Goal: Information Seeking & Learning: Find specific fact

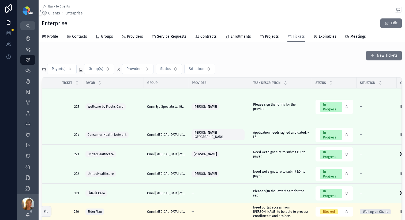
click at [0, 82] on div at bounding box center [8, 110] width 17 height 220
click at [217, 10] on div "Back to Clients Clients Enterprise" at bounding box center [222, 10] width 360 height 12
click at [31, 38] on div "My Dashboard" at bounding box center [28, 38] width 9 height 9
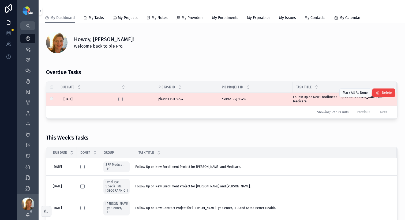
click at [316, 99] on span "Follow Up on New Enrollment Project for Puckett, Sonya and Medicare." at bounding box center [341, 99] width 97 height 9
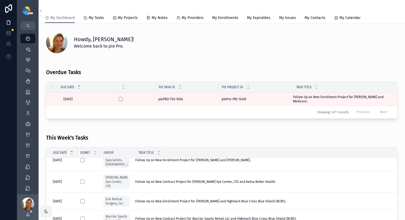
scroll to position [25, 0]
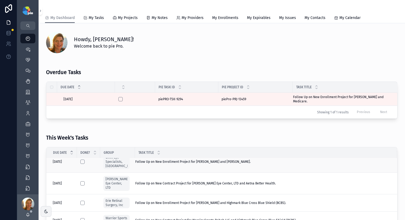
click at [210, 163] on span "Follow Up on New Enrollment Project for Syed, Sabrina and MultiPlan." at bounding box center [192, 162] width 115 height 4
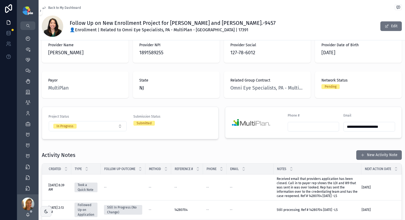
scroll to position [68, 0]
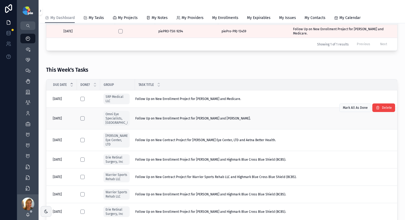
click at [210, 121] on td "Follow Up on New Enrollment Project for Syed, Sabrina and MultiPlan. Follow Up …" at bounding box center [265, 119] width 261 height 22
click at [207, 124] on td "Follow Up on New Enrollment Project for Syed, Sabrina and MultiPlan. Follow Up …" at bounding box center [265, 119] width 261 height 22
click at [183, 120] on span "Follow Up on New Enrollment Project for Syed, Sabrina and MultiPlan." at bounding box center [192, 118] width 115 height 4
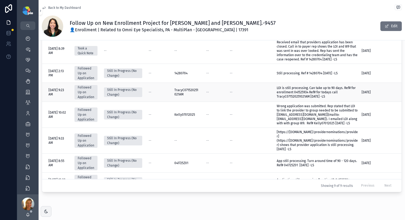
scroll to position [110, 0]
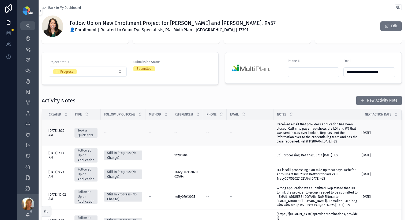
click at [317, 125] on span "Received email that providers application has been closed. Call in to payer rep…" at bounding box center [316, 132] width 81 height 21
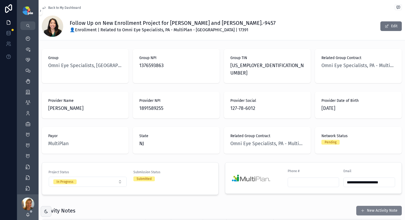
click at [371, 206] on button "New Activity Note" at bounding box center [379, 211] width 46 height 10
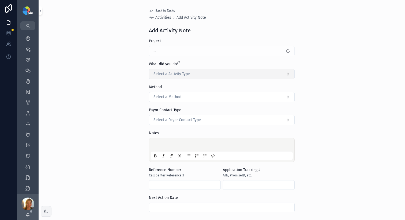
click at [196, 75] on button "Select a Activity Type" at bounding box center [222, 74] width 146 height 10
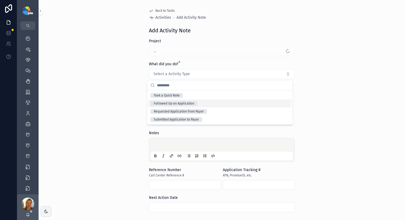
click at [160, 102] on div "Followed Up on Application" at bounding box center [174, 103] width 40 height 5
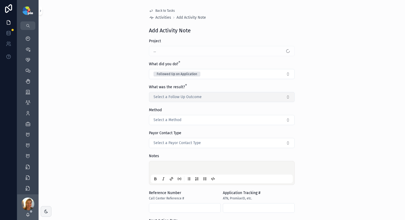
click at [155, 100] on button "Select a Follow Up Outcome" at bounding box center [222, 97] width 146 height 10
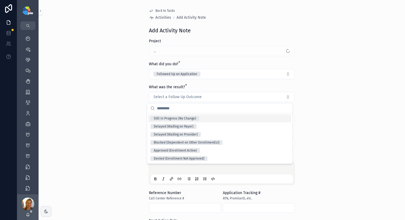
click at [158, 120] on div "Still In Progress (No Change)" at bounding box center [175, 118] width 42 height 5
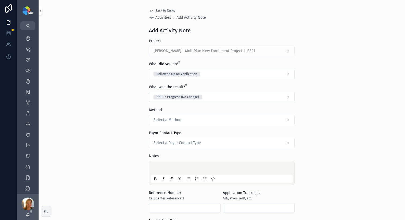
click at [152, 163] on div "scrollable content" at bounding box center [222, 173] width 142 height 20
click at [155, 169] on p "scrollable content" at bounding box center [223, 168] width 142 height 5
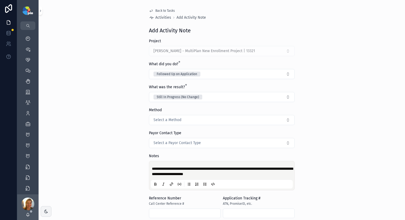
click at [201, 173] on span "**********" at bounding box center [222, 171] width 141 height 9
click at [246, 177] on div "**********" at bounding box center [222, 176] width 142 height 26
click at [245, 175] on p "**********" at bounding box center [223, 171] width 142 height 11
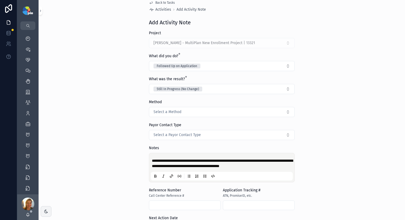
scroll to position [73, 0]
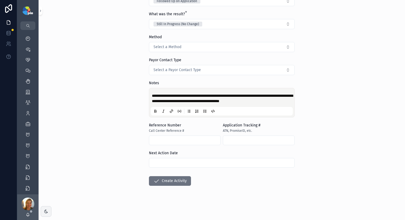
click at [246, 100] on span "**********" at bounding box center [222, 98] width 141 height 9
copy span "********"
click at [177, 139] on input "scrollable content" at bounding box center [184, 140] width 71 height 7
paste input "********"
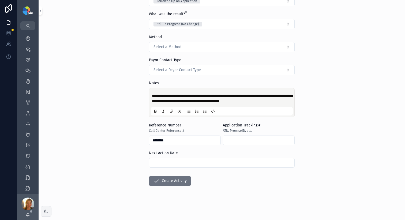
type input "********"
click at [176, 160] on input "scrollable content" at bounding box center [221, 162] width 145 height 7
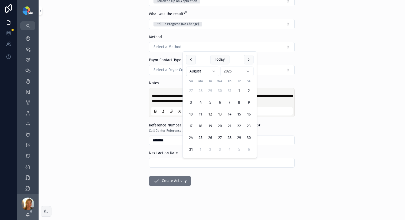
click at [222, 115] on button "13" at bounding box center [220, 115] width 10 height 10
type input "*********"
click at [171, 183] on button "Create Activity" at bounding box center [170, 181] width 42 height 10
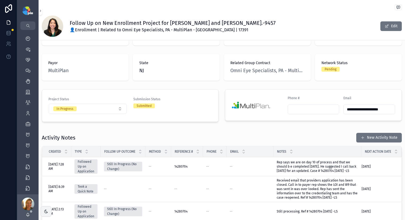
click at [217, 16] on div "Follow Up on New Enrollment Project for Syed, Sabrina and MultiPlan.-9457 👤Enro…" at bounding box center [222, 26] width 360 height 21
click at [24, 114] on div "Providers 293" at bounding box center [28, 113] width 9 height 9
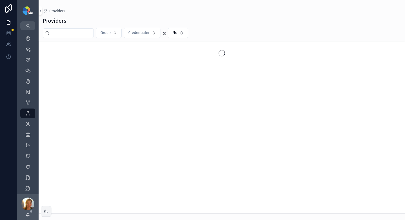
click at [88, 34] on input "scrollable content" at bounding box center [72, 32] width 44 height 7
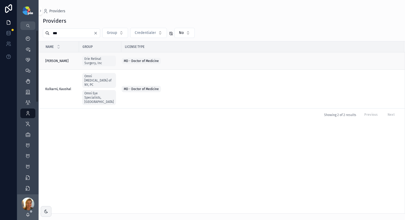
type input "***"
click at [56, 63] on span "Kulits, John" at bounding box center [56, 61] width 23 height 4
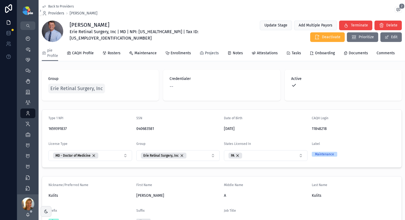
click at [209, 54] on span "Projects" at bounding box center [212, 53] width 14 height 5
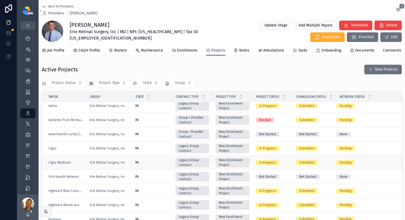
scroll to position [5, 0]
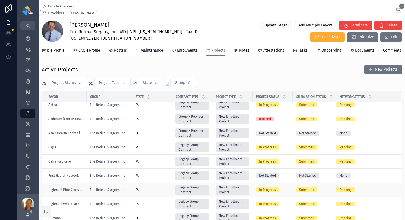
click at [156, 190] on td "PA PA" at bounding box center [152, 190] width 40 height 14
click at [160, 192] on div "PA PA" at bounding box center [152, 190] width 34 height 4
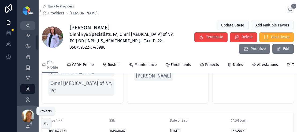
scroll to position [24, 0]
click at [31, 64] on div "Groups 51" at bounding box center [28, 68] width 9 height 9
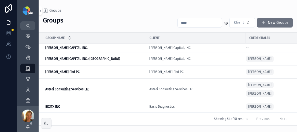
click at [188, 21] on input "scrollable content" at bounding box center [199, 22] width 44 height 7
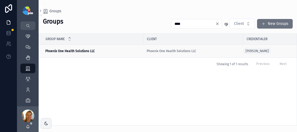
type input "****"
click at [78, 53] on span "Phoenix One Health Solutions LLC" at bounding box center [70, 51] width 50 height 4
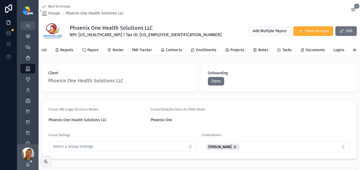
scroll to position [0, 91]
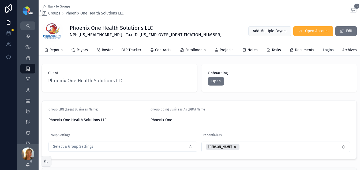
click at [296, 47] on span "Logins" at bounding box center [328, 49] width 11 height 5
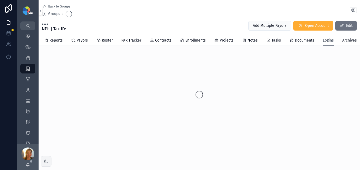
scroll to position [0, 87]
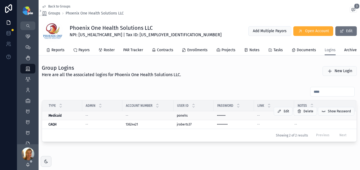
click at [186, 117] on span "ponehs" at bounding box center [182, 115] width 11 height 4
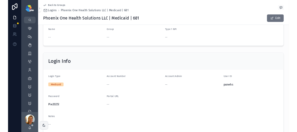
scroll to position [35, 0]
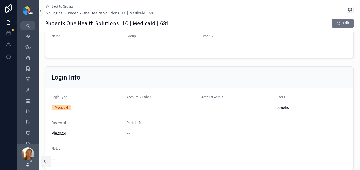
click at [280, 108] on span "ponehs" at bounding box center [311, 107] width 71 height 5
drag, startPoint x: 275, startPoint y: 109, endPoint x: 289, endPoint y: 109, distance: 13.9
click at [289, 109] on span "ponehs" at bounding box center [311, 107] width 71 height 5
copy span "ponehs"
click at [53, 132] on span "Pie2025!" at bounding box center [87, 133] width 71 height 5
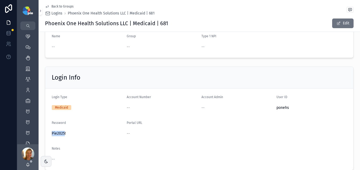
click at [53, 132] on span "Pie2025!" at bounding box center [87, 133] width 71 height 5
copy span "Pie2025!"
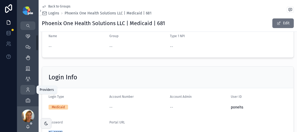
click at [32, 87] on div "Providers 293" at bounding box center [28, 90] width 9 height 9
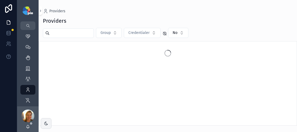
click at [57, 30] on input "scrollable content" at bounding box center [72, 32] width 44 height 7
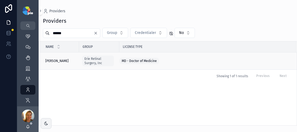
type input "******"
click at [52, 56] on td "Kulits, John Kulits, John" at bounding box center [59, 60] width 40 height 17
click at [55, 60] on span "Kulits, John" at bounding box center [56, 61] width 23 height 4
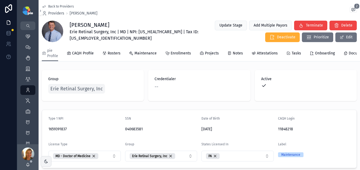
click at [143, 32] on span "Erie Retinal Surgery, Inc | MD | NPI: 1659391837 | Tax ID: 25-1462552" at bounding box center [137, 35] width 134 height 13
copy span "1659391837"
click at [272, 131] on icon "scrollable content" at bounding box center [274, 129] width 4 height 4
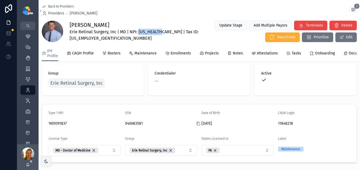
click at [196, 126] on icon "scrollable content" at bounding box center [198, 123] width 4 height 4
copy span "1659391837"
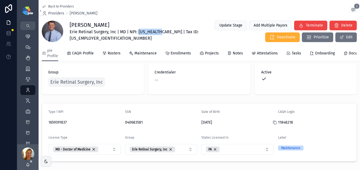
click at [272, 124] on icon "scrollable content" at bounding box center [274, 122] width 4 height 4
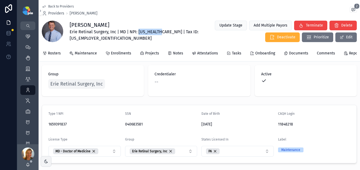
scroll to position [0, 60]
click at [200, 53] on span "Attestations" at bounding box center [206, 53] width 21 height 5
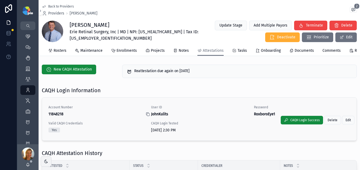
click at [148, 116] on icon "scrollable content" at bounding box center [148, 114] width 2 height 2
click at [249, 116] on icon "scrollable content" at bounding box center [250, 114] width 4 height 4
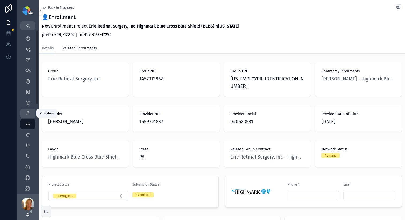
click at [24, 115] on div "Providers 293" at bounding box center [28, 113] width 9 height 9
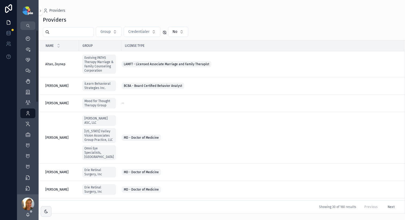
click at [69, 35] on input "scrollable content" at bounding box center [72, 31] width 44 height 7
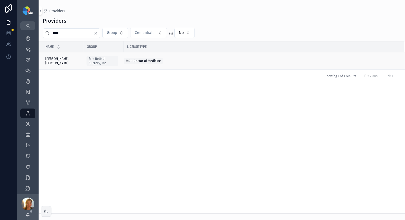
type input "****"
click at [52, 59] on span "Khojasteh Jafari, Hassan" at bounding box center [62, 61] width 35 height 9
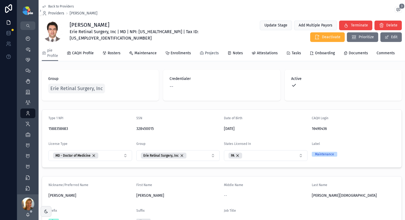
click at [205, 54] on span "Projects" at bounding box center [212, 53] width 14 height 5
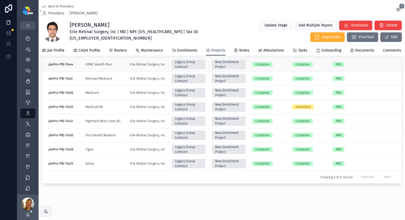
scroll to position [237, 0]
click at [110, 122] on span "Highmark Blue Cross Blue Shield (BCBS)" at bounding box center [104, 121] width 38 height 4
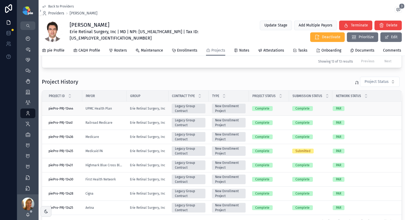
scroll to position [215, 0]
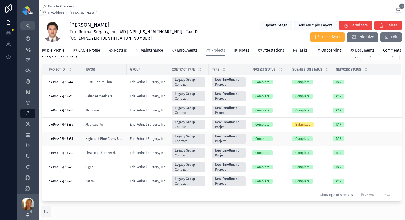
click at [168, 143] on td "Legacy Group Contract" at bounding box center [188, 139] width 40 height 14
click at [168, 139] on td "Legacy Group Contract" at bounding box center [188, 139] width 40 height 14
click at [282, 141] on div "Complete" at bounding box center [269, 139] width 34 height 5
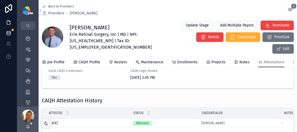
scroll to position [73, 0]
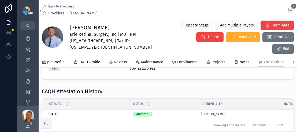
click at [218, 58] on link "Projects" at bounding box center [215, 63] width 19 height 11
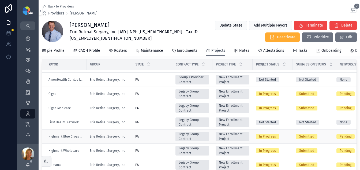
scroll to position [26, 0]
click at [165, 138] on div "PA PA" at bounding box center [152, 136] width 34 height 4
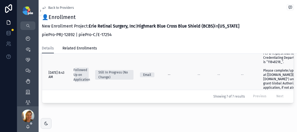
scroll to position [150, 0]
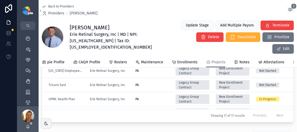
scroll to position [156, 0]
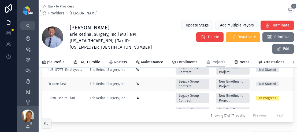
click at [158, 82] on div "PA PA" at bounding box center [152, 84] width 34 height 4
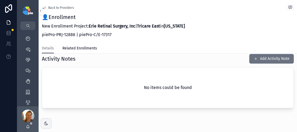
scroll to position [203, 0]
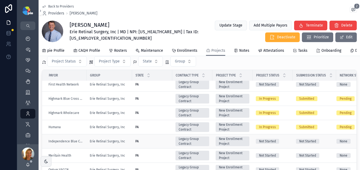
scroll to position [75, 0]
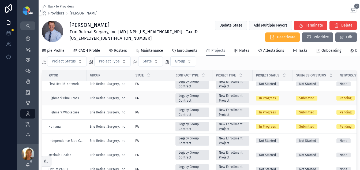
click at [161, 100] on div "PA PA" at bounding box center [152, 98] width 34 height 4
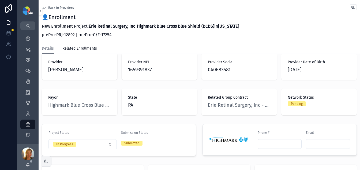
scroll to position [130, 0]
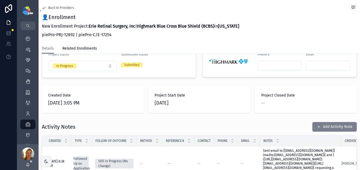
click at [323, 122] on button "Add Activity Note" at bounding box center [334, 127] width 44 height 10
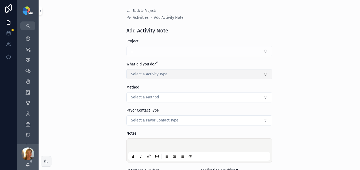
click at [159, 71] on span "Select a Activity Type" at bounding box center [149, 73] width 36 height 5
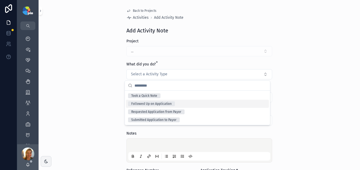
click at [156, 103] on div "Followed Up on Application" at bounding box center [151, 103] width 40 height 5
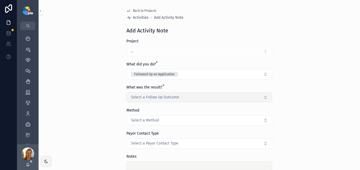
click at [139, 98] on span "Select a Follow Up Outcome" at bounding box center [155, 96] width 48 height 5
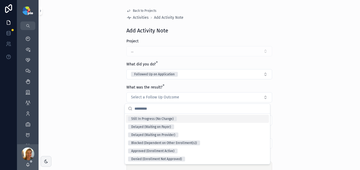
click at [141, 118] on div "Still In Progress (No Change)" at bounding box center [152, 118] width 42 height 5
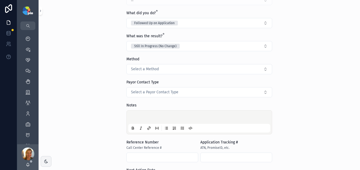
scroll to position [60, 0]
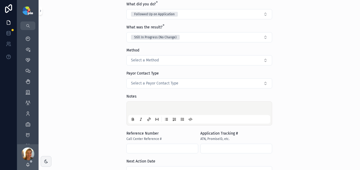
click at [139, 109] on p "scrollable content" at bounding box center [200, 108] width 142 height 5
click at [234, 109] on span "**********" at bounding box center [181, 109] width 105 height 4
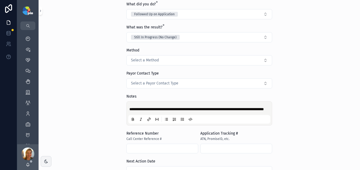
click at [219, 152] on input "scrollable content" at bounding box center [235, 148] width 71 height 7
paste input "**********"
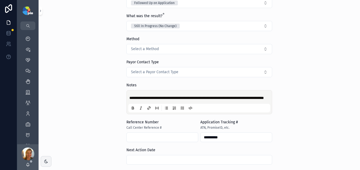
scroll to position [123, 0]
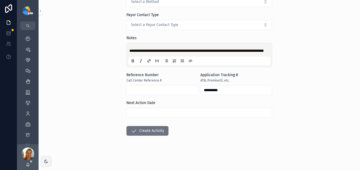
type input "**********"
click at [178, 120] on form "**********" at bounding box center [199, 44] width 146 height 249
click at [175, 113] on input "scrollable content" at bounding box center [199, 112] width 145 height 7
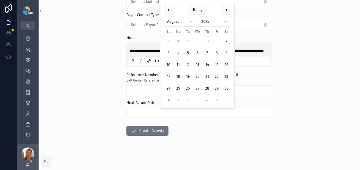
click at [198, 89] on button "27" at bounding box center [197, 89] width 10 height 10
type input "*********"
click at [142, 133] on button "Create Activity" at bounding box center [147, 131] width 42 height 10
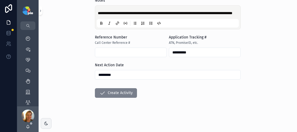
scroll to position [185, 0]
click at [116, 99] on form "**********" at bounding box center [168, 7] width 146 height 249
click at [116, 96] on button "Create Activity" at bounding box center [116, 93] width 42 height 10
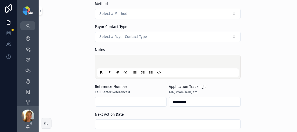
scroll to position [30, 0]
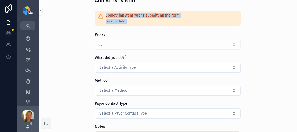
drag, startPoint x: 100, startPoint y: 18, endPoint x: 94, endPoint y: 12, distance: 8.7
click at [95, 12] on div "Something went wrong submitting the form Failed to fetch" at bounding box center [168, 18] width 146 height 15
copy div "Something went wrong submitting the form Failed to fetch"
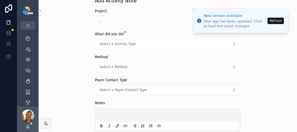
scroll to position [0, 0]
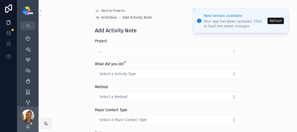
click at [276, 21] on button "Refresh" at bounding box center [275, 21] width 16 height 6
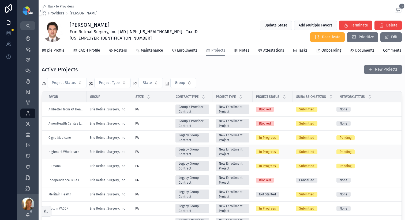
click at [167, 152] on td "PA PA" at bounding box center [152, 152] width 40 height 14
click at [162, 154] on div "PA PA" at bounding box center [152, 152] width 34 height 4
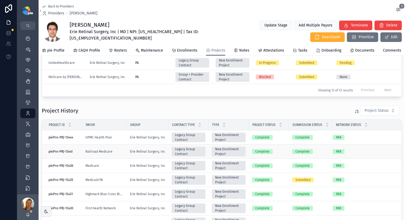
scroll to position [199, 0]
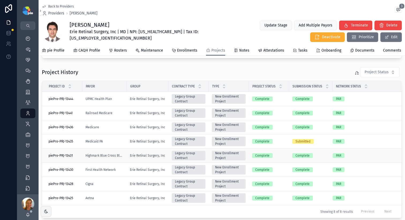
click at [282, 156] on td "Complete" at bounding box center [269, 156] width 40 height 14
click at [282, 158] on div "Complete" at bounding box center [269, 155] width 34 height 5
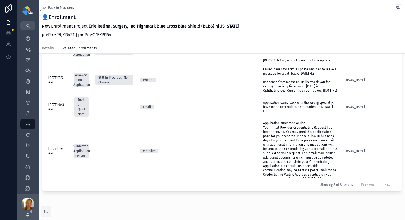
scroll to position [104, 0]
click at [318, 23] on div "👤Enrollment New Enrollment Project: Erie Retinal Surgery, Inc | Highmark Blue C…" at bounding box center [222, 26] width 360 height 27
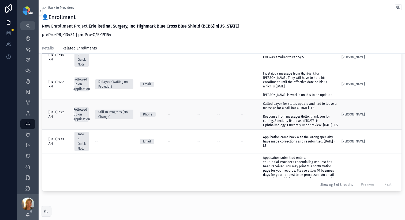
scroll to position [21, 0]
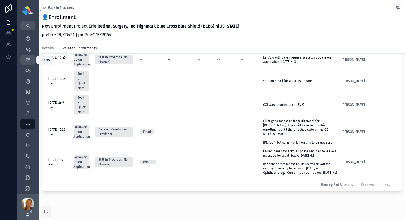
click at [29, 60] on icon "scrollable content" at bounding box center [27, 59] width 5 height 5
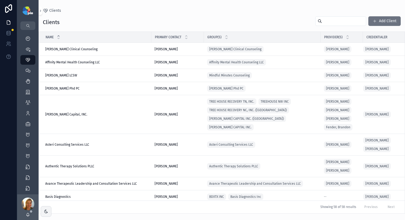
click at [328, 21] on input "scrollable content" at bounding box center [344, 20] width 44 height 7
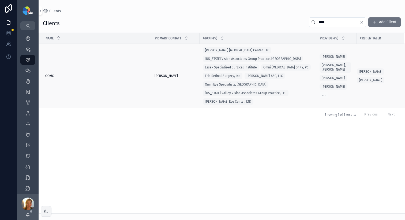
type input "****"
click at [50, 76] on span "OOMC" at bounding box center [49, 76] width 9 height 4
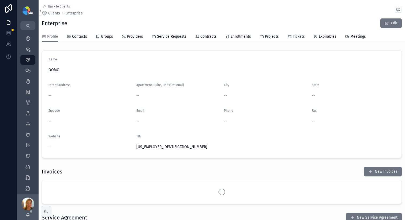
click at [289, 39] on link "Tickets" at bounding box center [295, 37] width 17 height 11
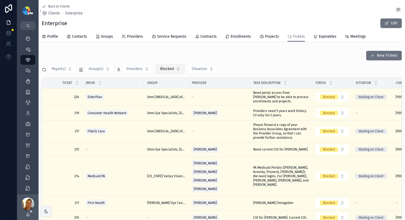
click at [173, 71] on button "Blocked" at bounding box center [170, 69] width 29 height 10
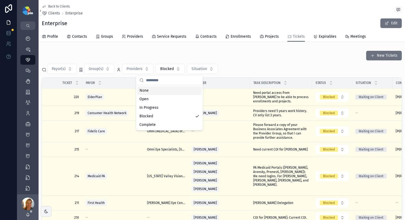
click at [162, 92] on div "None" at bounding box center [169, 90] width 64 height 9
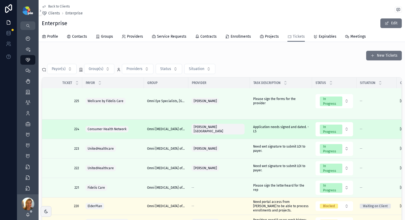
scroll to position [6, 0]
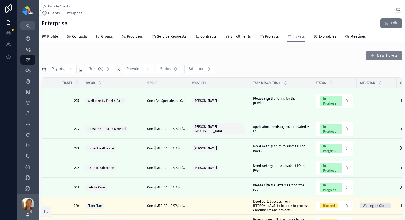
click at [394, 55] on button "New Tickets" at bounding box center [384, 56] width 36 height 10
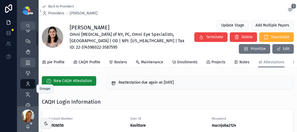
scroll to position [31, 0]
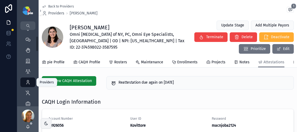
click at [29, 85] on icon "scrollable content" at bounding box center [27, 82] width 5 height 5
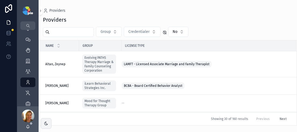
click at [74, 34] on input "scrollable content" at bounding box center [72, 31] width 44 height 7
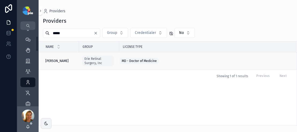
type input "*****"
click at [66, 59] on div "Mousa, Raed Mousa, Raed" at bounding box center [60, 61] width 31 height 4
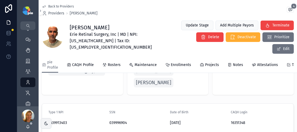
scroll to position [30, 0]
click at [212, 62] on span "Projects" at bounding box center [212, 64] width 14 height 5
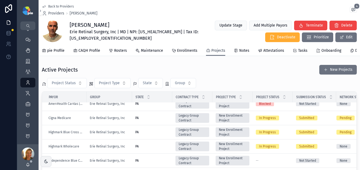
scroll to position [23, 0]
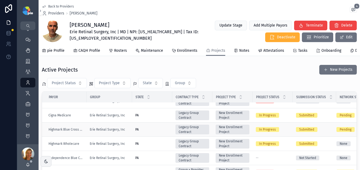
click at [157, 131] on div "PA PA" at bounding box center [152, 129] width 34 height 4
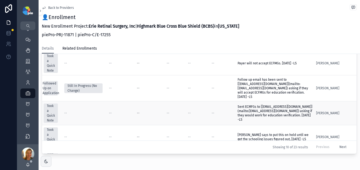
scroll to position [213, 41]
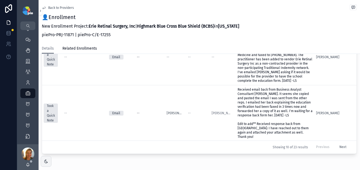
click at [296, 132] on button "Next" at bounding box center [342, 147] width 14 height 8
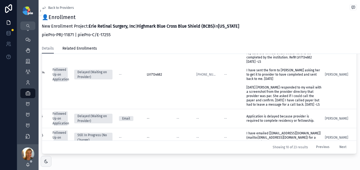
scroll to position [307, 40]
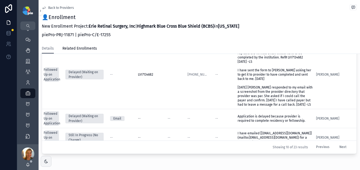
click at [296, 132] on button "Next" at bounding box center [342, 147] width 14 height 8
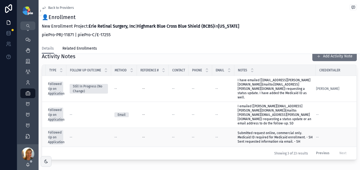
scroll to position [196, 0]
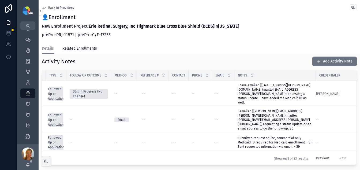
click at [296, 132] on button "Previous" at bounding box center [322, 158] width 21 height 8
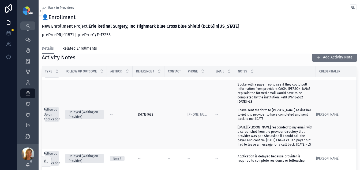
scroll to position [252, 0]
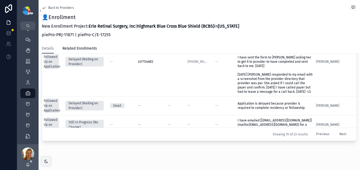
click at [296, 130] on button "Previous" at bounding box center [322, 134] width 21 height 8
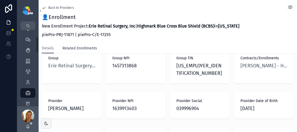
scroll to position [13, 0]
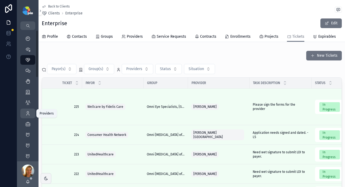
click at [30, 113] on icon "scrollable content" at bounding box center [27, 113] width 5 height 5
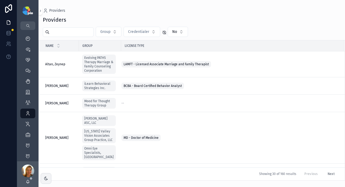
click at [70, 37] on div "scrollable content" at bounding box center [68, 32] width 51 height 10
click at [70, 33] on input "scrollable content" at bounding box center [72, 31] width 44 height 7
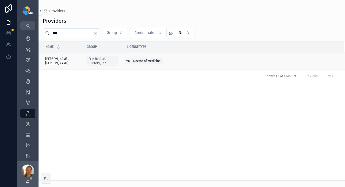
type input "***"
click at [54, 63] on span "[PERSON_NAME], [PERSON_NAME]" at bounding box center [62, 61] width 35 height 9
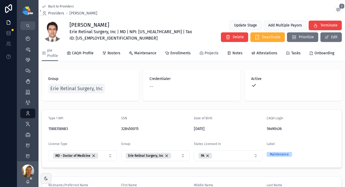
click at [211, 55] on span "Projects" at bounding box center [212, 53] width 14 height 5
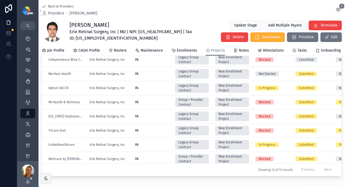
scroll to position [66, 0]
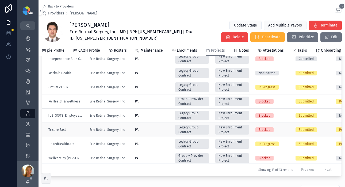
click at [157, 132] on div "PA PA" at bounding box center [152, 130] width 34 height 4
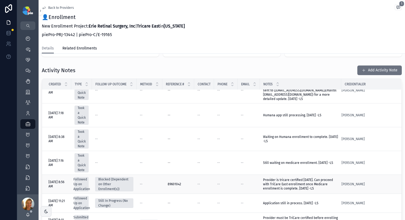
scroll to position [13, 0]
drag, startPoint x: 265, startPoint y: 171, endPoint x: 347, endPoint y: 185, distance: 82.8
click at [345, 185] on tr "[DATE] 8:56 AM [DATE] 8:56 AM Followed Up on Application Blocked (Dependent on …" at bounding box center [221, 184] width 359 height 19
click at [255, 175] on td "--" at bounding box center [248, 184] width 22 height 19
drag, startPoint x: 261, startPoint y: 171, endPoint x: 322, endPoint y: 177, distance: 61.1
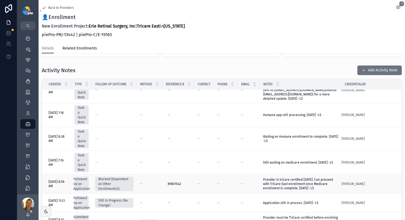
click at [322, 177] on td "Provider is tricare certified [DATE]. Can proceed with TriCare East enrollment …" at bounding box center [300, 184] width 81 height 19
drag, startPoint x: 264, startPoint y: 172, endPoint x: 322, endPoint y: 180, distance: 58.4
click at [322, 180] on td "Provider is tricare certified [DATE]. Can proceed with TriCare East enrollment …" at bounding box center [300, 184] width 81 height 19
copy span "Provider is tricare certified [DATE]. Can proceed with TriCare East enrollment …"
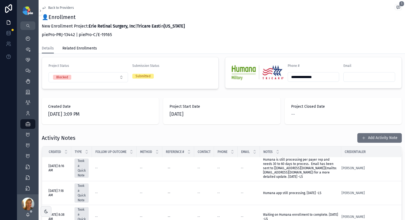
scroll to position [0, 0]
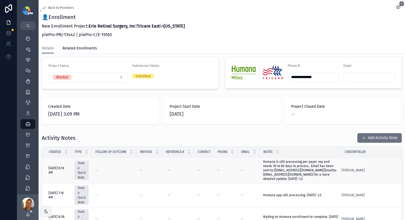
drag, startPoint x: 263, startPoint y: 153, endPoint x: 342, endPoint y: 172, distance: 81.5
click at [341, 172] on td "Humana is still processing per payer rep and needs 30 to 60 days to process. Em…" at bounding box center [300, 171] width 81 height 26
copy span "Humana is still processing per payer rep and needs 30 to 60 days to process. Em…"
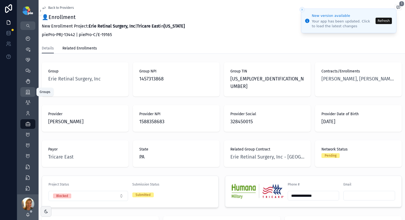
click at [29, 94] on icon "scrollable content" at bounding box center [27, 91] width 5 height 5
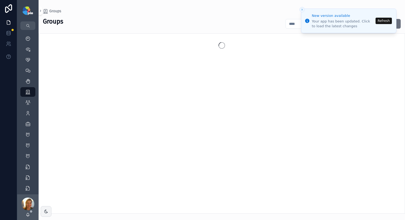
click at [345, 22] on button "Refresh" at bounding box center [383, 21] width 16 height 6
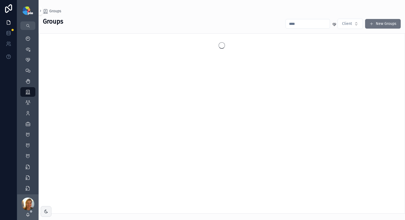
click at [301, 24] on input "scrollable content" at bounding box center [308, 23] width 44 height 7
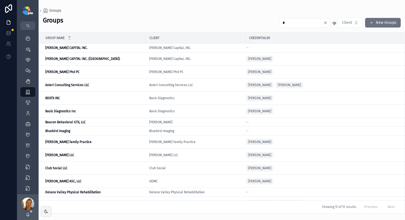
type input "**"
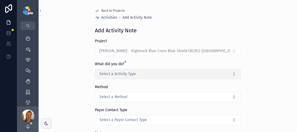
click at [120, 74] on span "Select a Activity Type" at bounding box center [117, 73] width 36 height 5
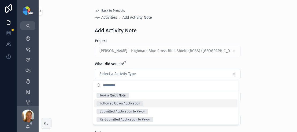
click at [121, 106] on div "Followed Up on Application" at bounding box center [165, 104] width 143 height 8
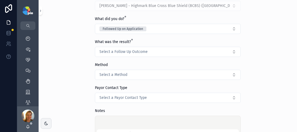
scroll to position [46, 0]
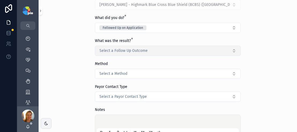
click at [119, 50] on span "Select a Follow Up Outcome" at bounding box center [123, 50] width 48 height 5
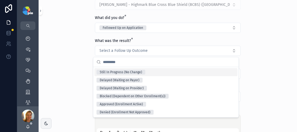
click at [131, 75] on div "Still In Progress (No Change)" at bounding box center [165, 72] width 143 height 8
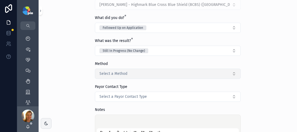
scroll to position [122, 0]
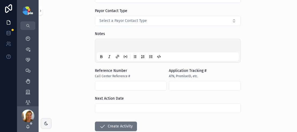
click at [97, 38] on div "Notes" at bounding box center [168, 47] width 146 height 32
click at [108, 43] on div "scrollable content" at bounding box center [168, 51] width 142 height 20
click at [105, 42] on div "scrollable content" at bounding box center [168, 51] width 142 height 20
click at [100, 44] on p "scrollable content" at bounding box center [169, 46] width 142 height 5
click at [153, 47] on span "**********" at bounding box center [128, 47] width 61 height 4
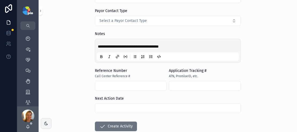
click at [153, 47] on span "**********" at bounding box center [128, 47] width 61 height 4
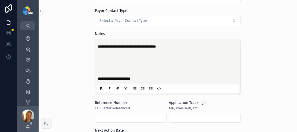
click at [97, 77] on div "**********" at bounding box center [168, 67] width 142 height 52
click at [98, 77] on span "**********" at bounding box center [114, 79] width 33 height 4
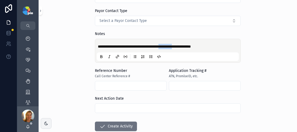
drag, startPoint x: 172, startPoint y: 46, endPoint x: 190, endPoint y: 45, distance: 18.0
click at [190, 45] on span "**********" at bounding box center [144, 47] width 93 height 4
click at [171, 83] on input "scrollable content" at bounding box center [204, 85] width 71 height 7
paste input "**********"
type input "**********"
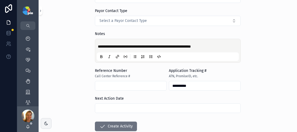
click at [148, 107] on input "scrollable content" at bounding box center [167, 108] width 145 height 7
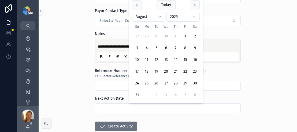
click at [164, 84] on button "27" at bounding box center [166, 84] width 10 height 10
type input "*********"
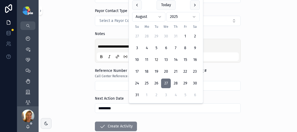
click at [112, 127] on button "Create Activity" at bounding box center [116, 127] width 42 height 10
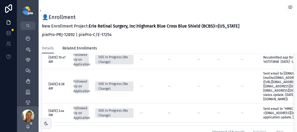
scroll to position [171, 0]
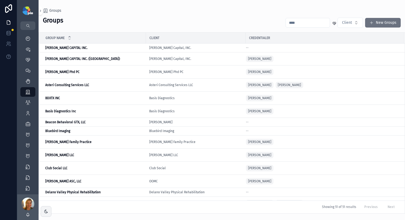
click at [301, 26] on input "scrollable content" at bounding box center [308, 22] width 44 height 7
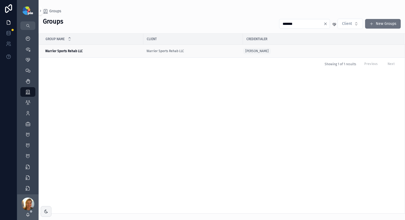
type input "*******"
click at [50, 52] on strong "Warrior Sports Rehab LLC" at bounding box center [63, 51] width 37 height 4
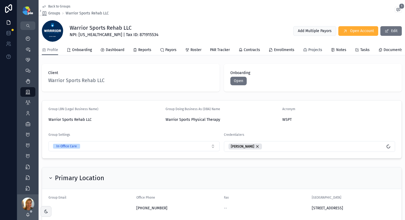
click at [311, 51] on span "Projects" at bounding box center [315, 49] width 14 height 5
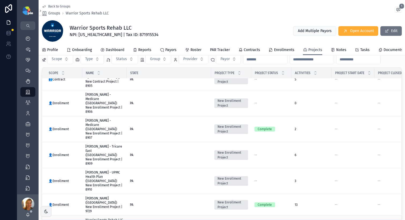
scroll to position [30, 0]
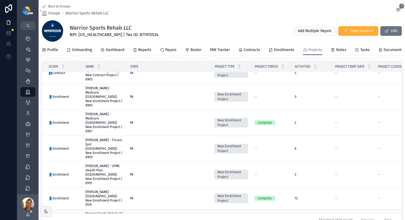
click at [178, 210] on td "PA" at bounding box center [169, 221] width 84 height 22
click at [179, 218] on div "PA" at bounding box center [169, 220] width 78 height 4
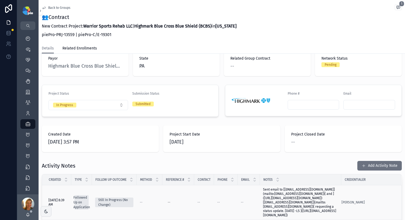
scroll to position [100, 0]
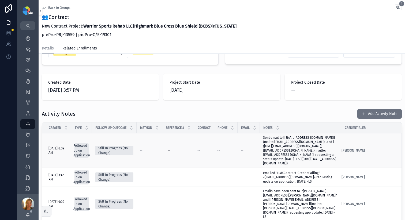
click at [211, 147] on td "--" at bounding box center [204, 151] width 20 height 35
click at [367, 149] on td "[PERSON_NAME]" at bounding box center [371, 151] width 60 height 35
click at [295, 155] on span "Sent email to [PIMincomingmail@highmark.com](mailto:PIMincomingmail@highmark.co…" at bounding box center [300, 151] width 75 height 30
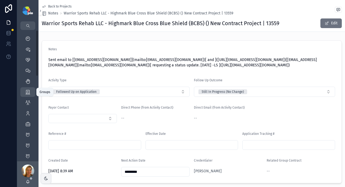
click at [31, 92] on div "Groups 51" at bounding box center [28, 92] width 9 height 9
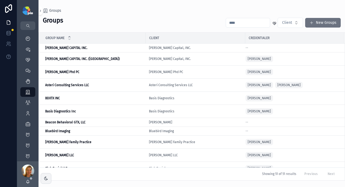
click at [240, 21] on input "scrollable content" at bounding box center [248, 22] width 44 height 7
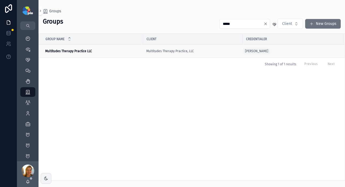
type input "*****"
click at [66, 49] on strong "Multitudes Therapy Practice LLC" at bounding box center [68, 51] width 47 height 4
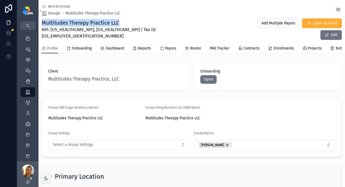
drag, startPoint x: 120, startPoint y: 20, endPoint x: 39, endPoint y: 20, distance: 80.8
click at [39, 20] on div "Back to Groups Groups Multitudes Therapy Practice LLC Multitudes Therapy Practi…" at bounding box center [192, 27] width 307 height 54
copy h1 "Multitudes Therapy Practice LLC"
click at [63, 30] on span "NPI: [US_HEALTHCARE_NPI], [US_HEALTHCARE_NPI] | Tax ID: [US_EMPLOYER_IDENTIFICA…" at bounding box center [137, 32] width 191 height 13
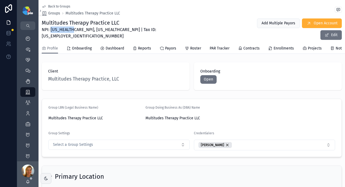
click at [63, 30] on span "NPI: [US_HEALTHCARE_NPI], [US_HEALTHCARE_NPI] | Tax ID: [US_EMPLOYER_IDENTIFICA…" at bounding box center [137, 32] width 191 height 13
click at [91, 75] on span "Multitudes Therapy Practice, LLC" at bounding box center [83, 78] width 71 height 7
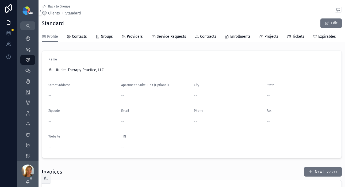
click at [212, 20] on div "Standard Edit" at bounding box center [192, 23] width 300 height 10
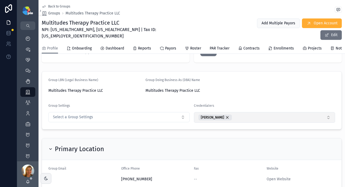
scroll to position [35, 0]
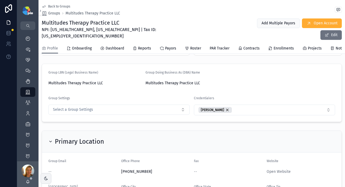
click at [60, 29] on span "NPI: [US_HEALTHCARE_NPI], [US_HEALTHCARE_NPI] | Tax ID: [US_EMPLOYER_IDENTIFICA…" at bounding box center [137, 32] width 191 height 13
copy span "1568107373"
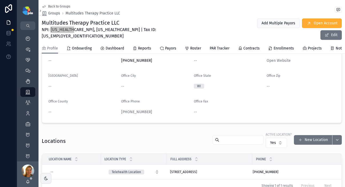
scroll to position [170, 0]
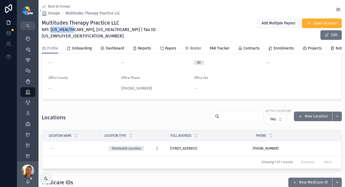
click at [194, 46] on span "Roster" at bounding box center [195, 48] width 11 height 5
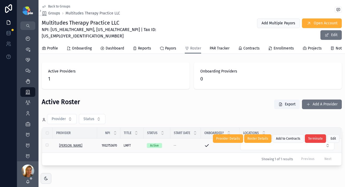
click at [71, 143] on span "[PERSON_NAME]" at bounding box center [70, 145] width 23 height 4
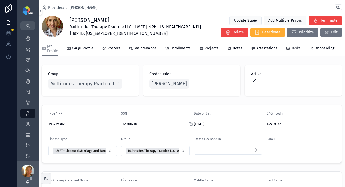
click at [193, 126] on div "scrollable content" at bounding box center [193, 124] width 9 height 4
click at [190, 126] on icon "scrollable content" at bounding box center [191, 124] width 4 height 4
click at [116, 126] on icon "scrollable content" at bounding box center [118, 124] width 4 height 4
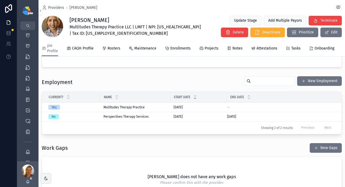
scroll to position [901, 0]
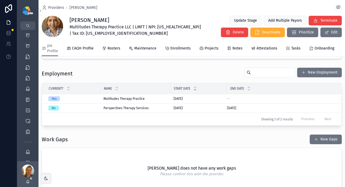
click at [73, 27] on span "Multitudes Therapy Practice LLC | LMFT | NPI: [US_HEALTHCARE_NPI] | Tax ID: [US…" at bounding box center [136, 30] width 133 height 13
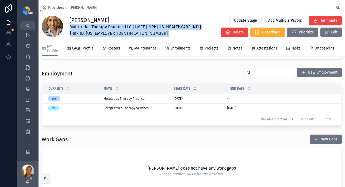
click at [73, 27] on span "Multitudes Therapy Practice LLC | LMFT | NPI: [US_HEALTHCARE_NPI] | Tax ID: [US…" at bounding box center [136, 30] width 133 height 13
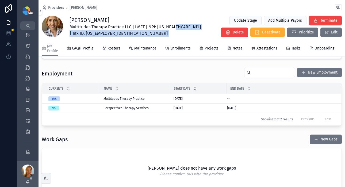
drag, startPoint x: 86, startPoint y: 31, endPoint x: 110, endPoint y: 24, distance: 24.7
click at [86, 31] on span "Multitudes Therapy Practice LLC | LMFT | NPI: [US_HEALTHCARE_NPI] | Tax ID: [US…" at bounding box center [136, 30] width 133 height 13
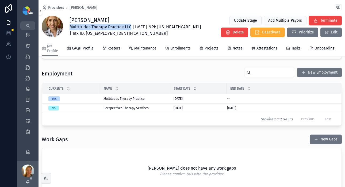
drag, startPoint x: 130, startPoint y: 25, endPoint x: 69, endPoint y: 26, distance: 61.6
click at [69, 26] on div "Ashley Floyd Multitudes Therapy Practice LLC | LMFT | NPI: 1932753670 | Tax ID:…" at bounding box center [192, 27] width 300 height 22
copy span "Multitudes Therapy Practice LLC"
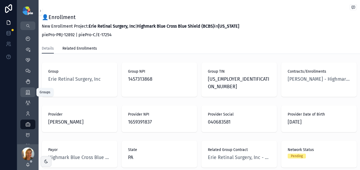
click at [31, 91] on div "Groups 51" at bounding box center [28, 92] width 9 height 9
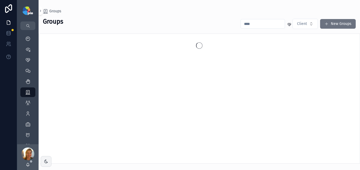
click at [244, 26] on input "scrollable content" at bounding box center [263, 23] width 44 height 7
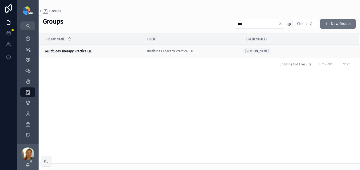
type input "***"
click at [69, 50] on strong "Multitudes Therapy Practice LLC" at bounding box center [68, 51] width 47 height 4
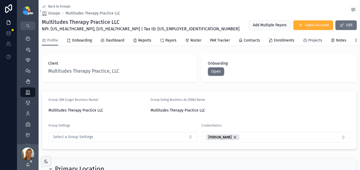
click at [296, 40] on span "Projects" at bounding box center [315, 40] width 14 height 5
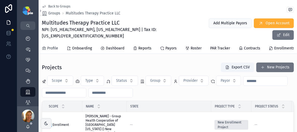
click at [49, 46] on span "Profile" at bounding box center [52, 48] width 11 height 5
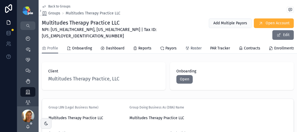
click at [192, 46] on span "Roster" at bounding box center [195, 48] width 11 height 5
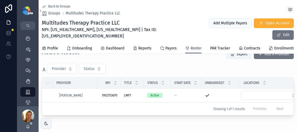
scroll to position [49, 0]
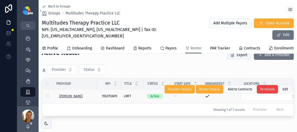
click at [71, 94] on span "[PERSON_NAME]" at bounding box center [70, 96] width 23 height 4
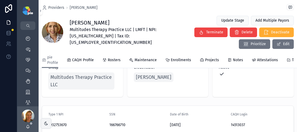
scroll to position [24, 0]
